Goal: Task Accomplishment & Management: Complete application form

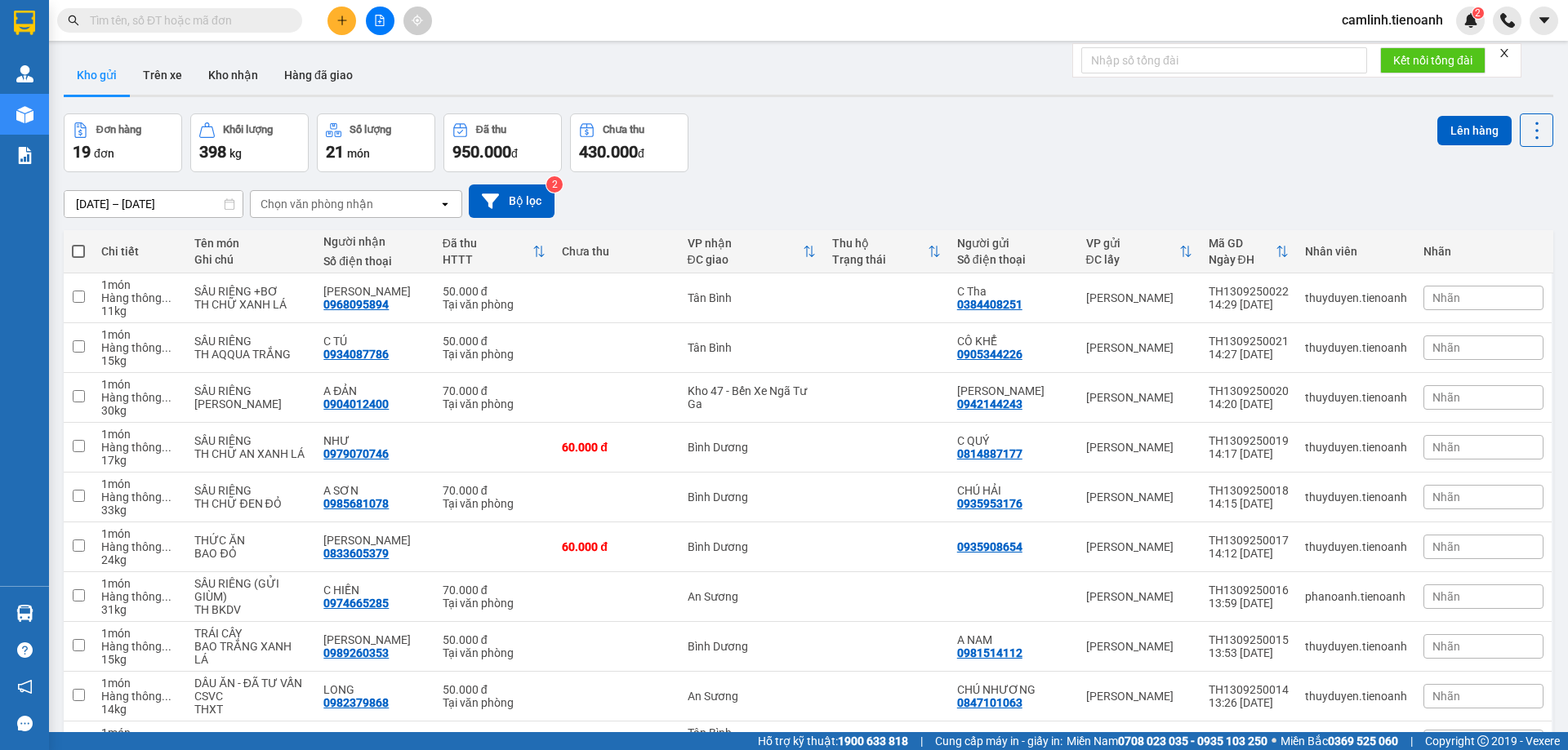
click at [244, 26] on input "text" at bounding box center [186, 20] width 192 height 18
paste input "0896904904"
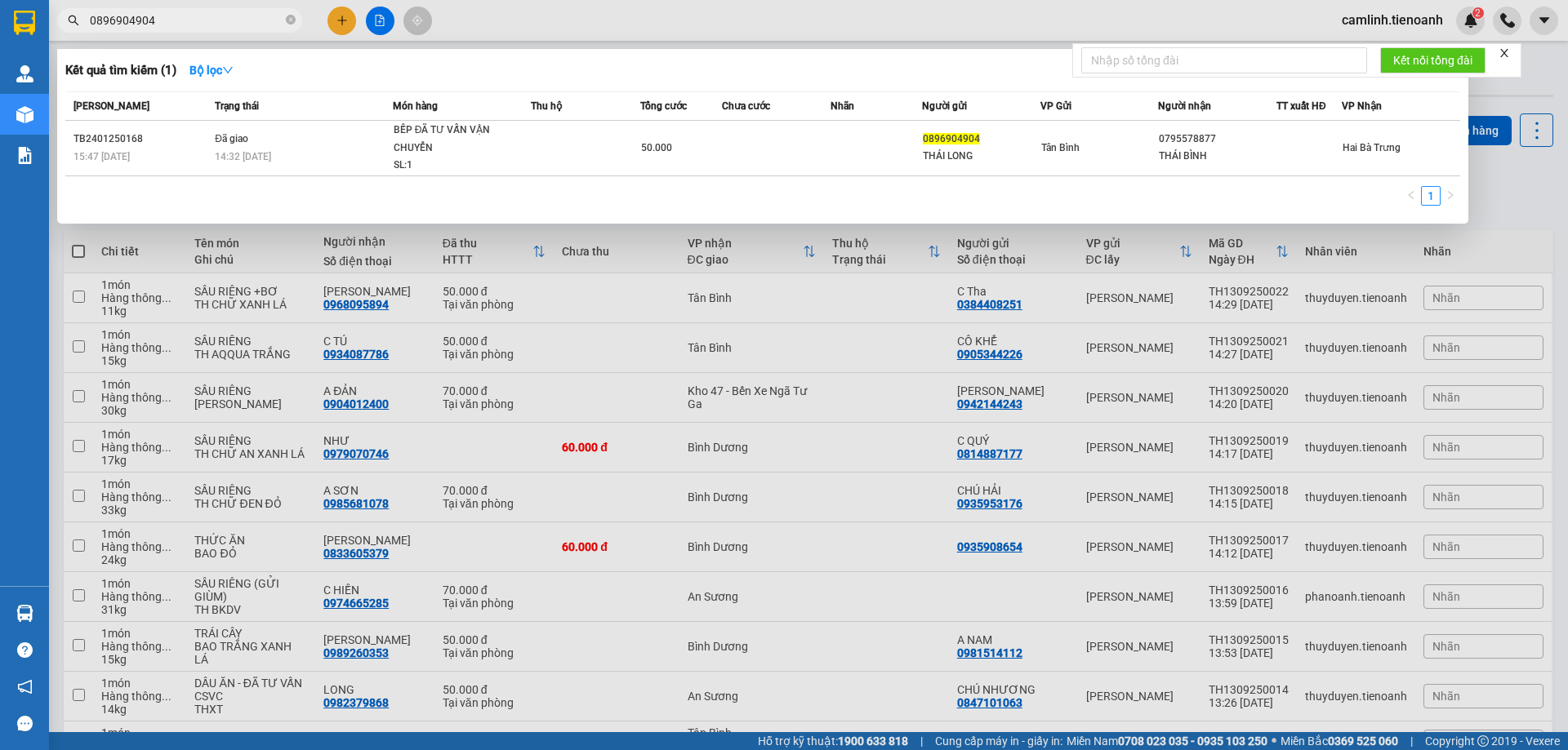
click at [721, 24] on div at bounding box center [784, 375] width 1568 height 750
click at [226, 20] on input "0896904904" at bounding box center [186, 20] width 192 height 18
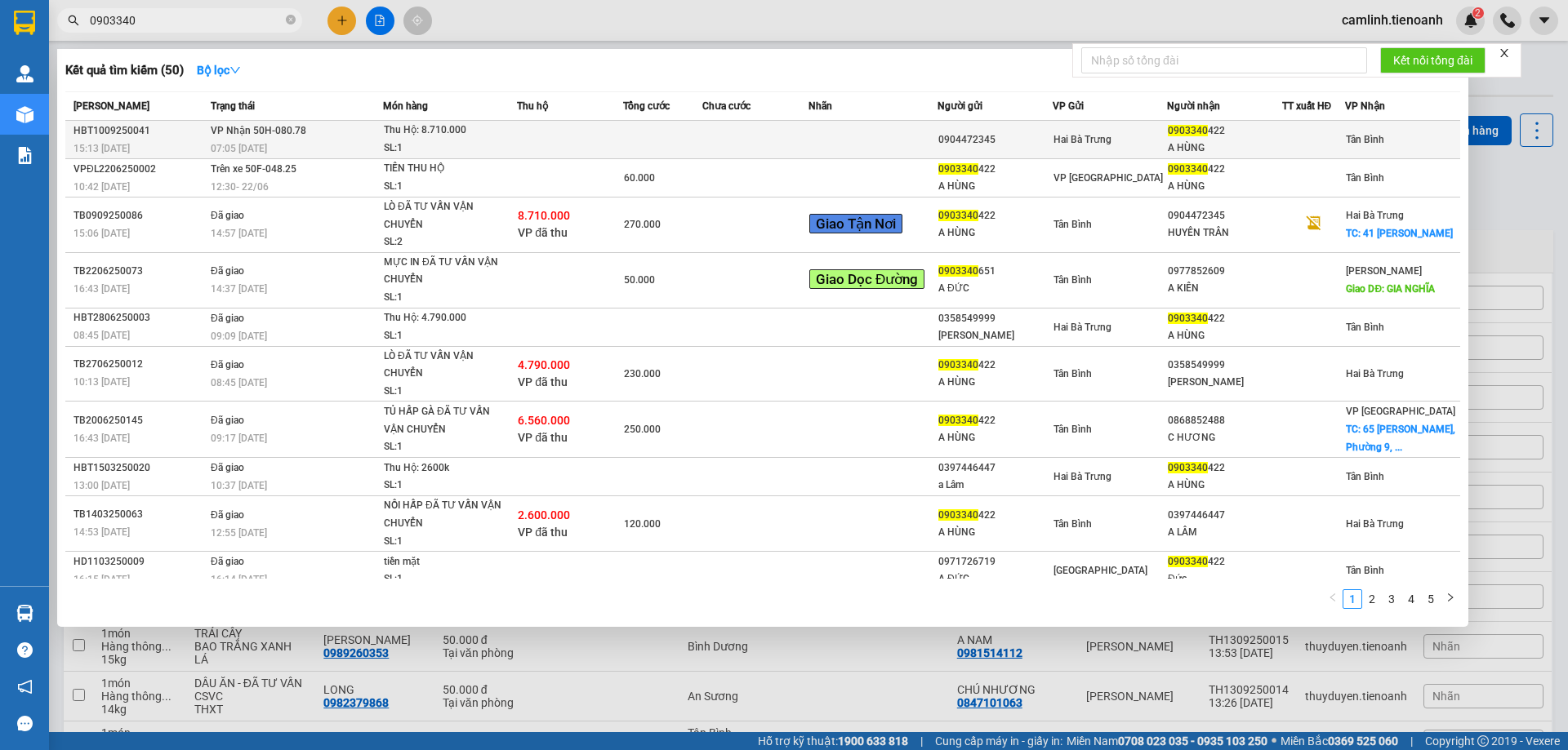
type input "0903340"
click at [567, 146] on td at bounding box center [570, 140] width 107 height 38
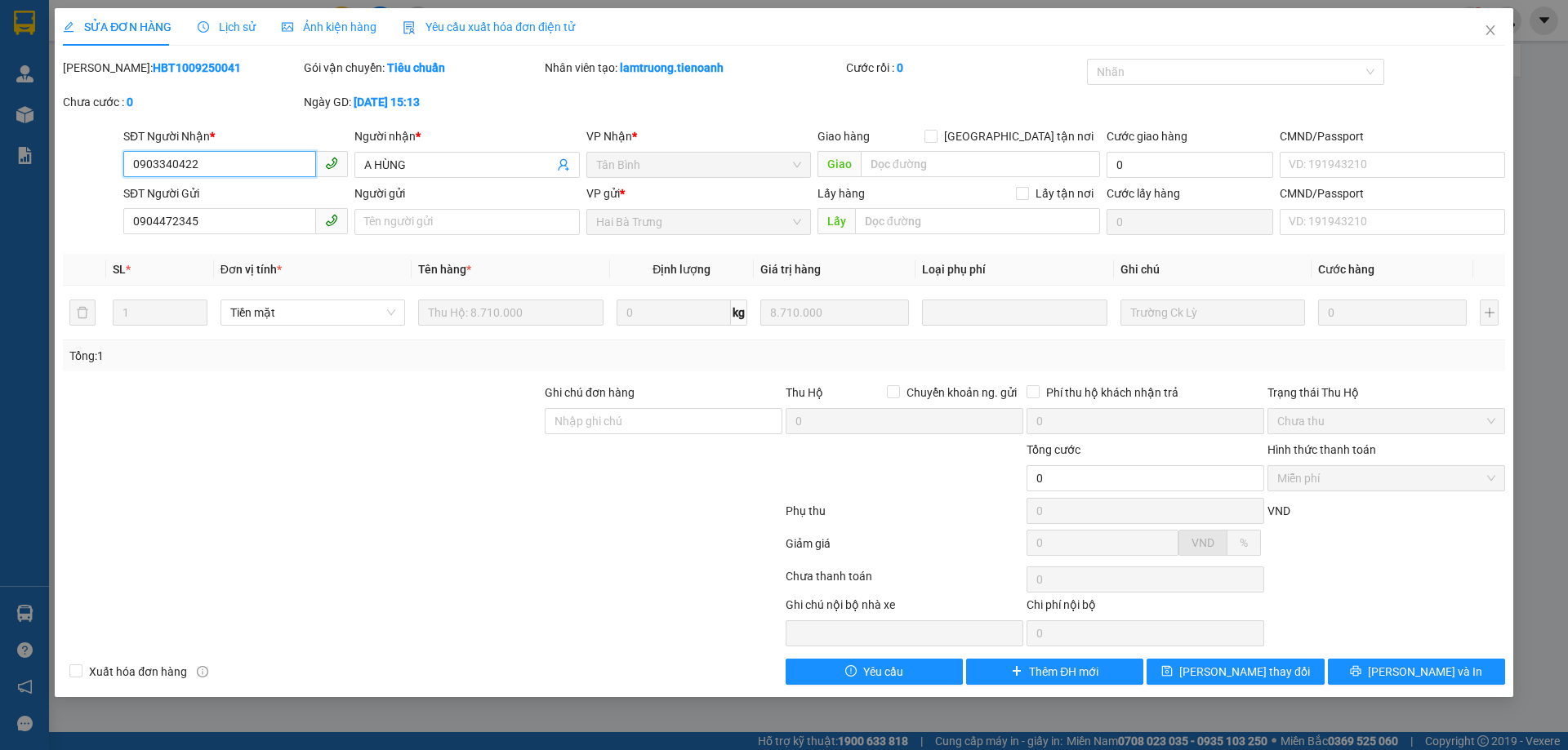
type input "0903340422"
type input "A HÙNG"
type input "0904472345"
click at [638, 112] on div "Mã ĐH: HBT1009250041 Gói vận chuyển: Tiêu chuẩn Nhân viên tạo: lamtruong.tienoa…" at bounding box center [784, 93] width 1445 height 69
